Goal: Navigation & Orientation: Find specific page/section

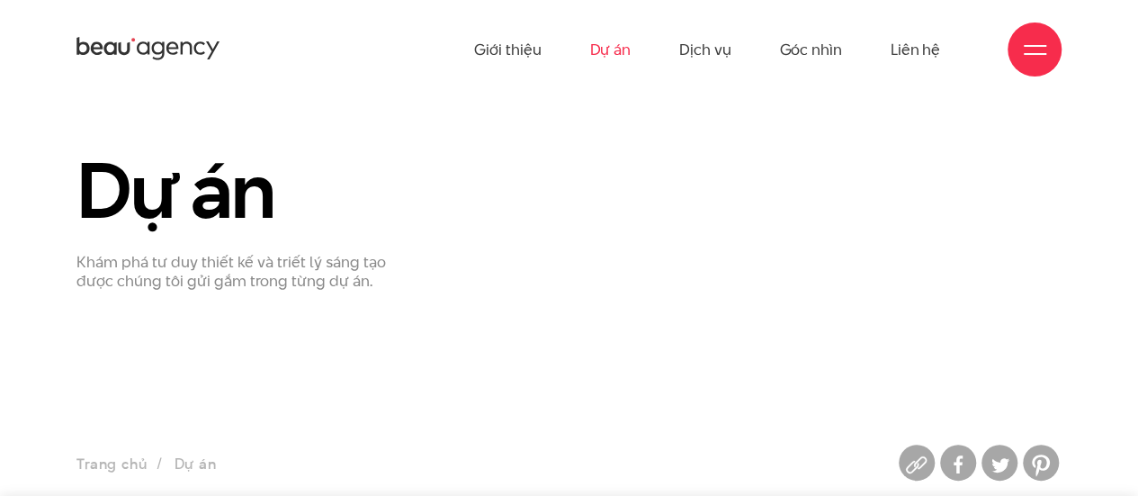
click at [618, 53] on link "Dự án" at bounding box center [609, 49] width 41 height 99
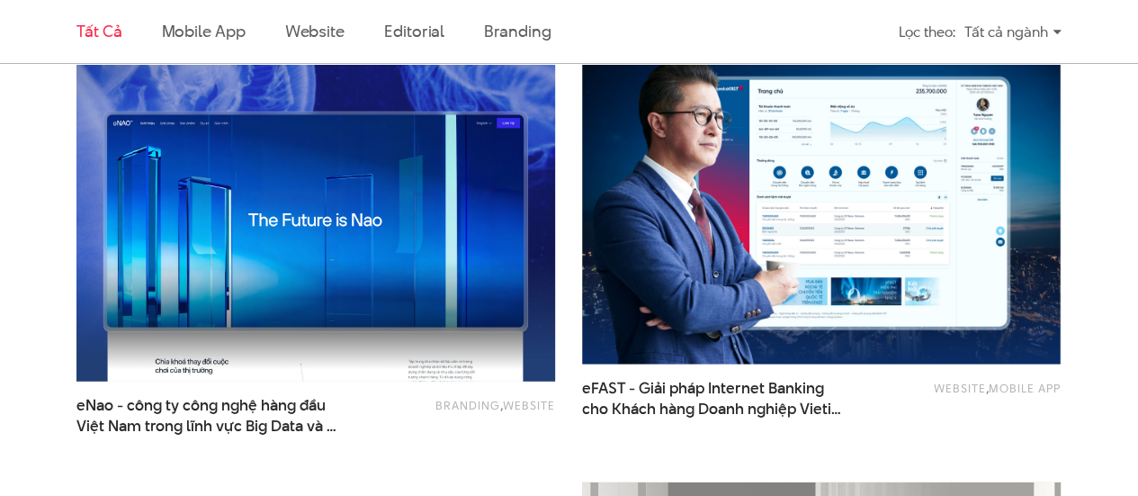
scroll to position [1926, 0]
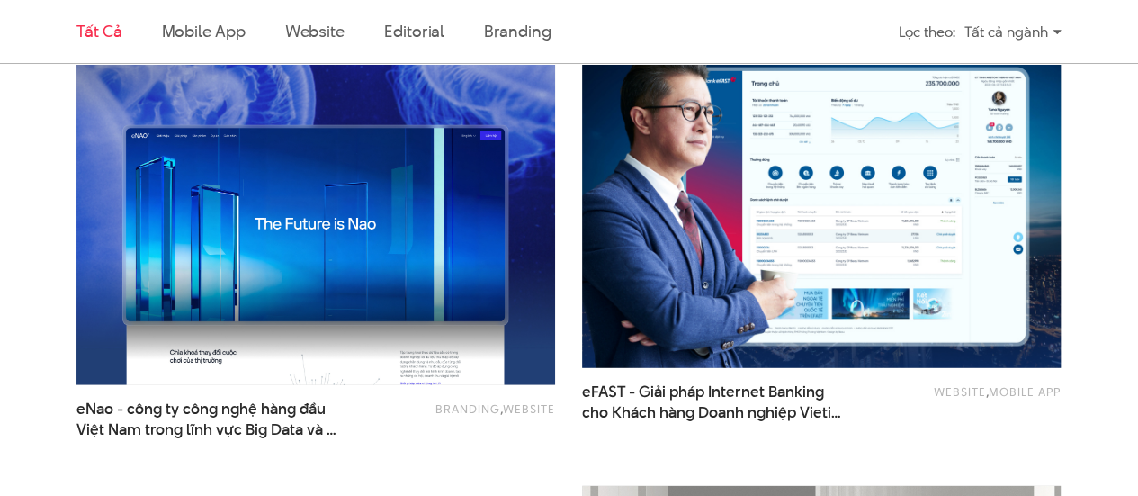
click at [623, 121] on img at bounding box center [821, 207] width 526 height 353
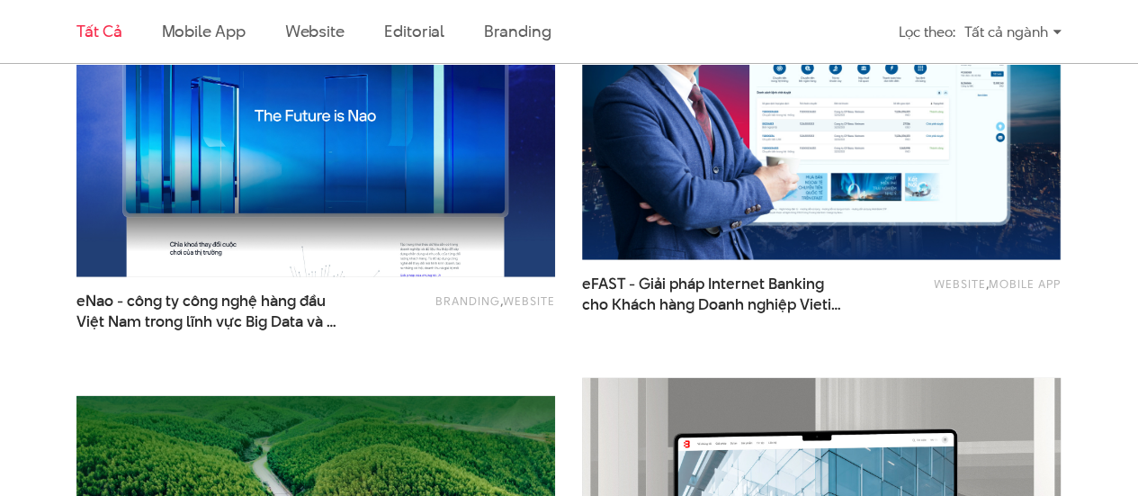
scroll to position [1917, 0]
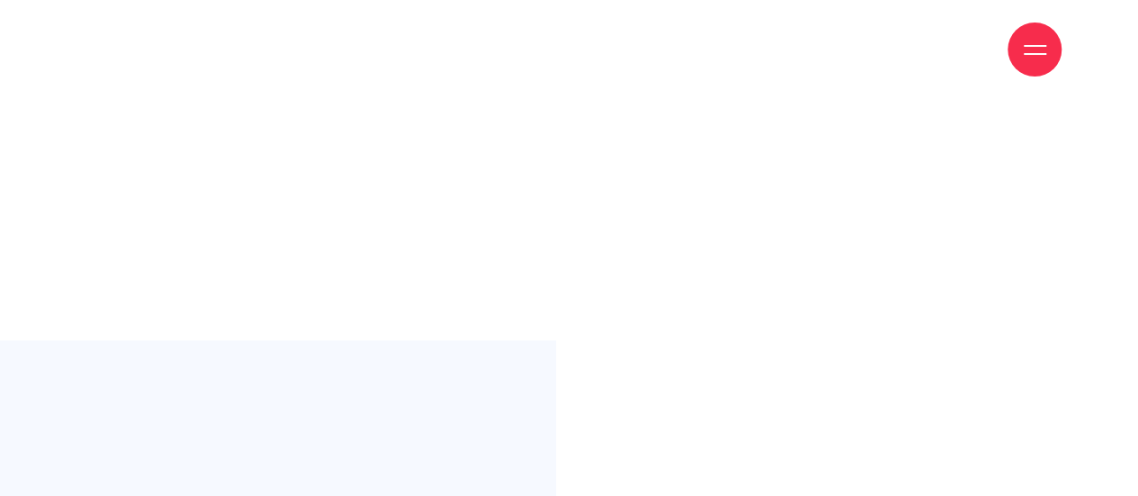
scroll to position [1080, 0]
